Goal: Task Accomplishment & Management: Manage account settings

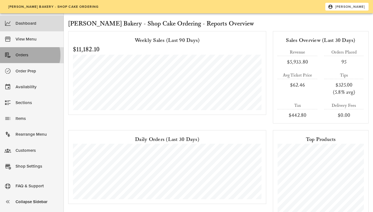
click at [33, 59] on div "Orders" at bounding box center [38, 54] width 44 height 9
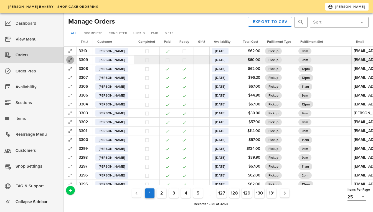
click at [69, 61] on icon "button" at bounding box center [70, 60] width 7 height 7
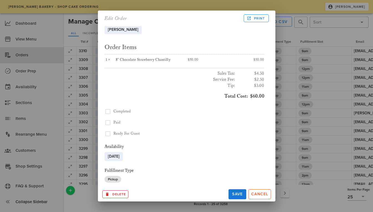
scroll to position [19, 0]
click at [256, 194] on span "Cancel" at bounding box center [259, 194] width 17 height 5
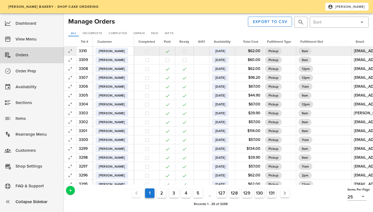
click at [187, 51] on button "button" at bounding box center [184, 51] width 5 height 5
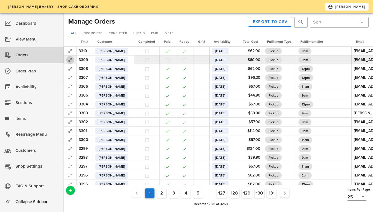
click at [69, 59] on icon "button" at bounding box center [70, 60] width 7 height 7
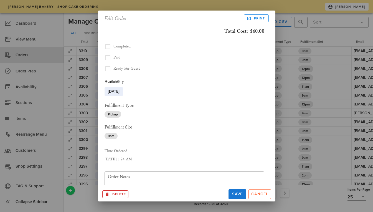
scroll to position [117, 0]
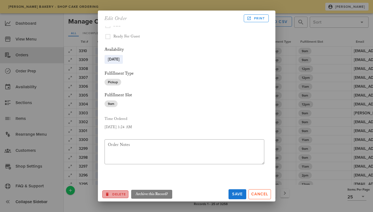
click at [105, 192] on icon "Archive this Record?" at bounding box center [107, 194] width 5 height 5
click at [114, 193] on span "Delete" at bounding box center [115, 194] width 21 height 5
click at [114, 193] on button "Ok?" at bounding box center [109, 194] width 14 height 8
